Goal: Task Accomplishment & Management: Use online tool/utility

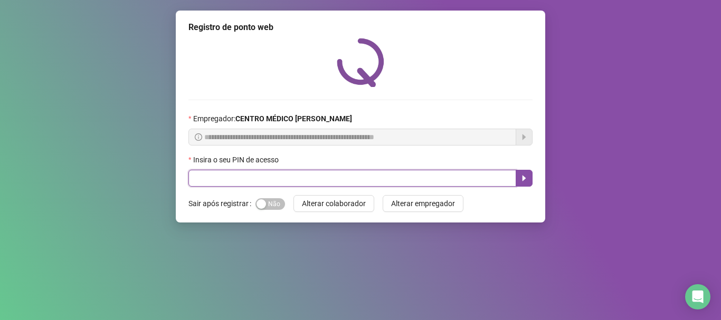
click at [447, 174] on input "text" at bounding box center [352, 178] width 328 height 17
type input "*****"
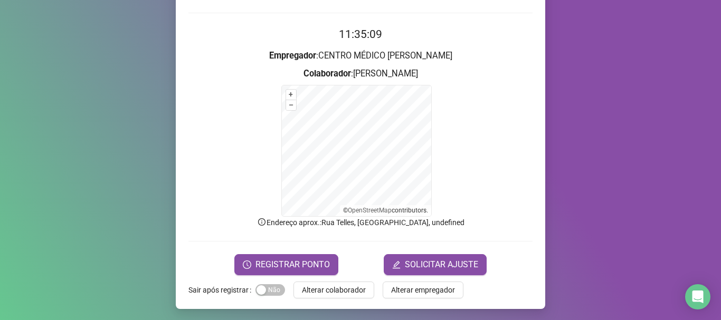
scroll to position [89, 0]
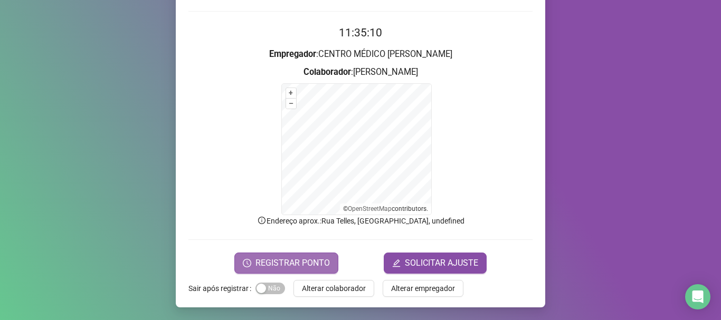
click at [297, 268] on span "REGISTRAR PONTO" at bounding box center [292, 263] width 74 height 13
click at [297, 268] on body "Página inicial Registrar ponto Espelho de ponto Meus registros Minhas solicitaç…" at bounding box center [360, 160] width 721 height 320
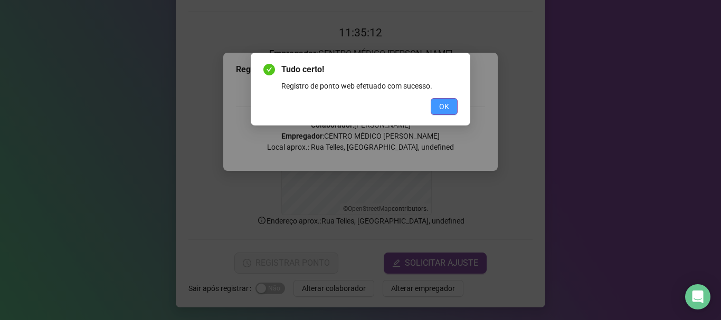
click at [450, 100] on button "OK" at bounding box center [444, 106] width 27 height 17
click at [450, 100] on div "Tudo certo! Registro de ponto web efetuado com sucesso. OK" at bounding box center [360, 160] width 721 height 320
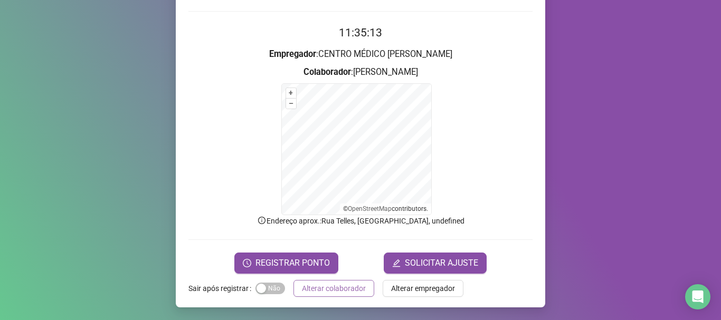
click at [328, 284] on span "Alterar colaborador" at bounding box center [334, 289] width 64 height 12
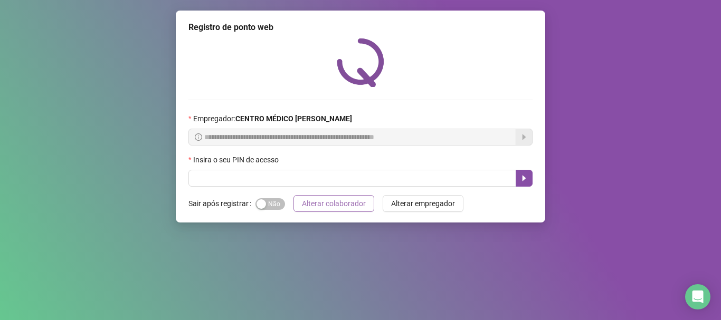
scroll to position [0, 0]
click at [268, 193] on div "**********" at bounding box center [361, 117] width 370 height 212
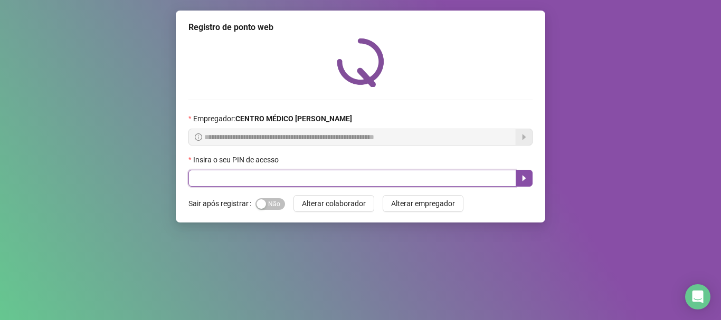
click at [264, 178] on input "text" at bounding box center [352, 178] width 328 height 17
type input "*****"
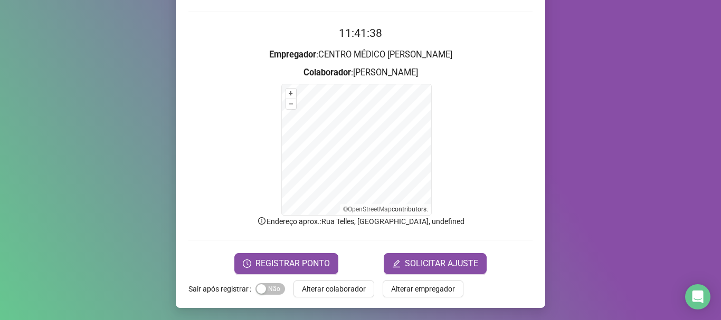
scroll to position [89, 0]
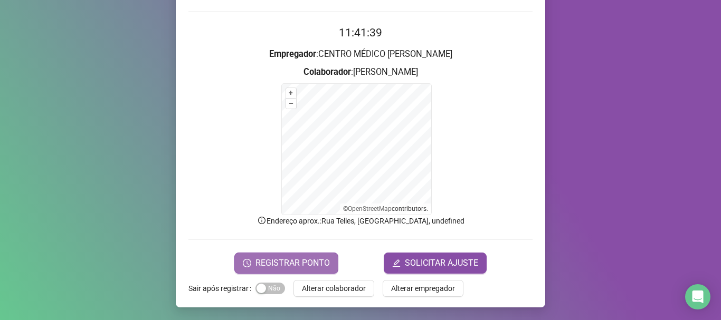
click at [332, 263] on button "REGISTRAR PONTO" at bounding box center [286, 263] width 104 height 21
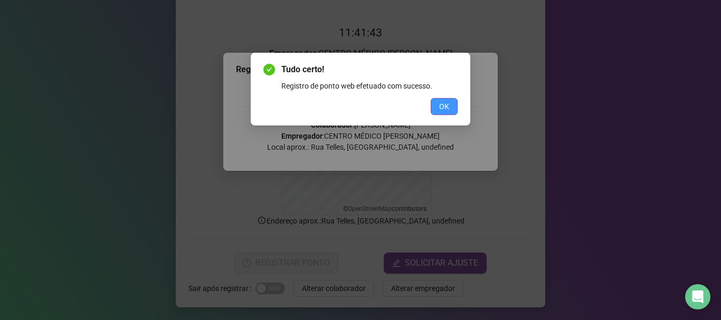
click at [450, 104] on button "OK" at bounding box center [444, 106] width 27 height 17
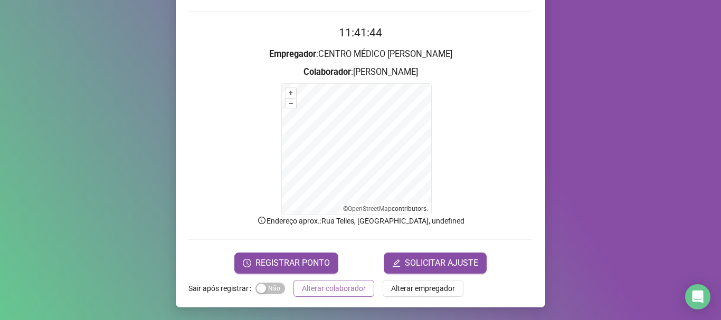
click at [359, 286] on span "Alterar colaborador" at bounding box center [334, 289] width 64 height 12
